Goal: Task Accomplishment & Management: Manage account settings

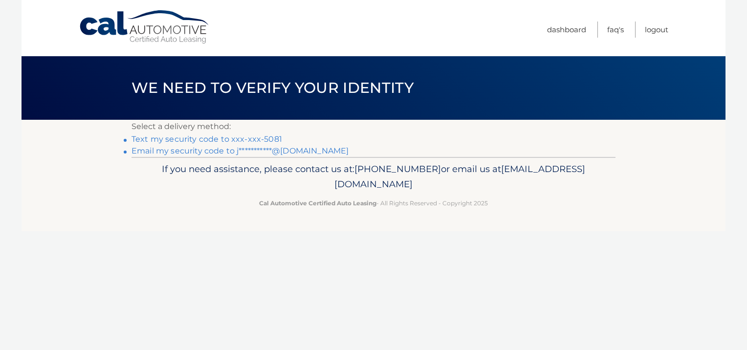
click at [262, 139] on link "Text my security code to xxx-xxx-5081" at bounding box center [207, 139] width 151 height 9
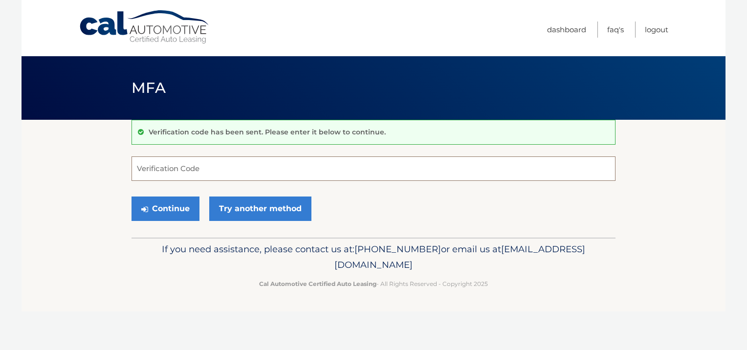
click at [263, 176] on input "Verification Code" at bounding box center [374, 169] width 484 height 24
type input "951697"
click at [178, 209] on button "Continue" at bounding box center [166, 209] width 68 height 24
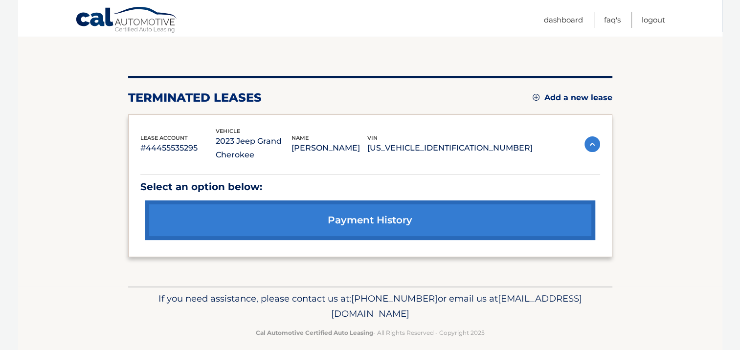
scroll to position [97, 0]
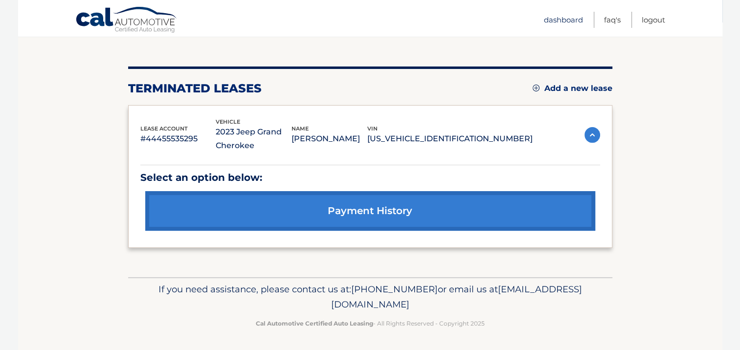
click at [567, 20] on link "Dashboard" at bounding box center [563, 20] width 39 height 16
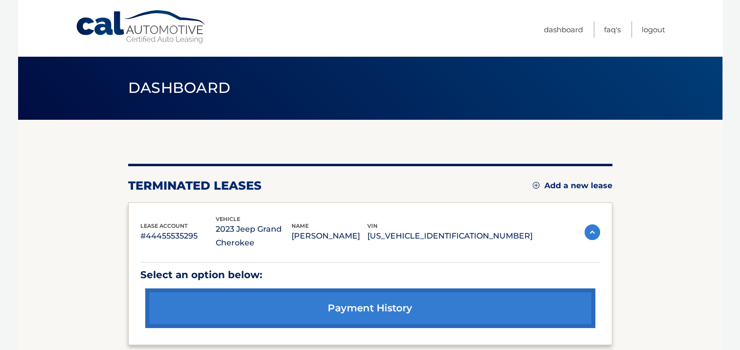
click at [383, 307] on link "payment history" at bounding box center [370, 309] width 450 height 40
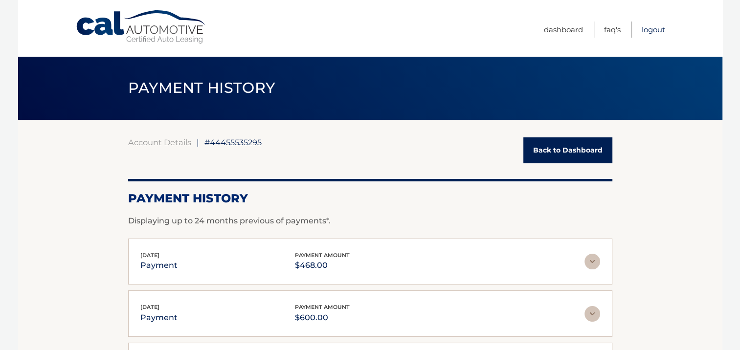
click at [653, 25] on link "Logout" at bounding box center [653, 30] width 23 height 16
